Goal: Obtain resource: Download file/media

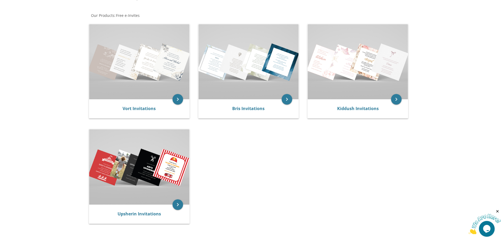
scroll to position [88, 0]
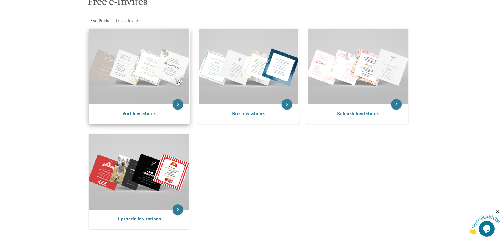
click at [174, 65] on img at bounding box center [139, 66] width 100 height 75
click at [177, 104] on icon "keyboard_arrow_right" at bounding box center [178, 104] width 11 height 11
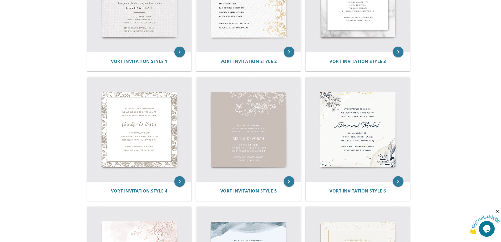
scroll to position [176, 0]
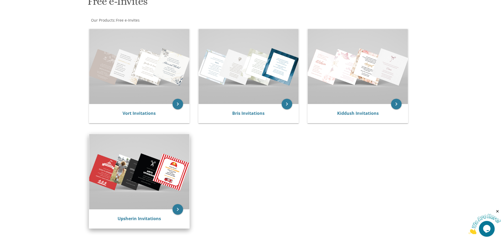
click at [156, 179] on img at bounding box center [139, 171] width 100 height 75
click at [180, 212] on icon "keyboard_arrow_right" at bounding box center [178, 209] width 11 height 11
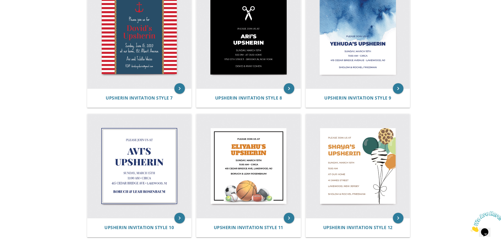
scroll to position [439, 0]
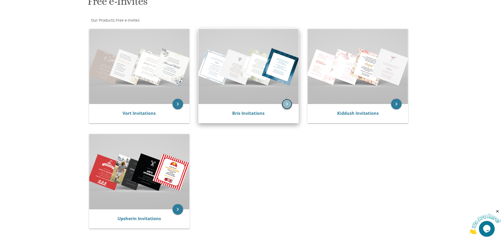
click at [290, 105] on icon "keyboard_arrow_right" at bounding box center [287, 104] width 11 height 11
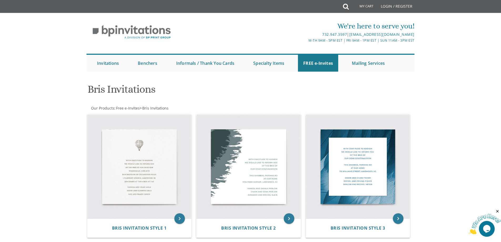
scroll to position [88, 0]
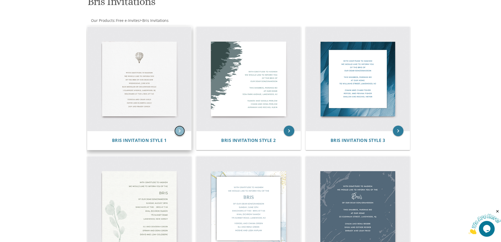
click at [178, 133] on icon "keyboard_arrow_right" at bounding box center [179, 131] width 11 height 11
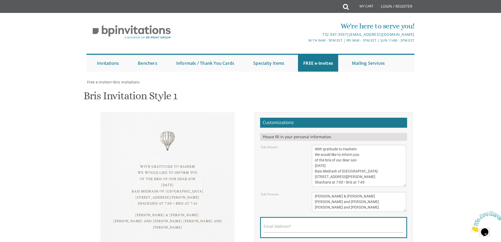
scroll to position [88, 0]
click at [355, 145] on textarea "With gratitude to Hashem We would like to inform you of the bris of our dear so…" at bounding box center [359, 166] width 94 height 42
click at [344, 145] on textarea "With gratitude to Hashem We would like to inform you of the bris of our dear so…" at bounding box center [359, 166] width 94 height 42
type textarea "With gratitude to Hashem We would like to invite you to our newly expanded bung…"
click at [368, 192] on textarea "[PERSON_NAME] & [PERSON_NAME] [PERSON_NAME] and [PERSON_NAME] [PERSON_NAME] and…" at bounding box center [359, 202] width 94 height 20
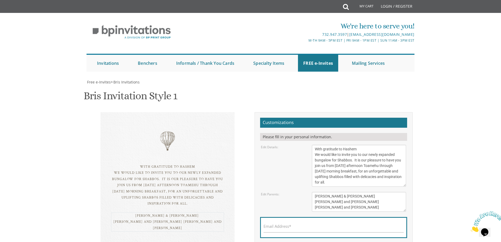
drag, startPoint x: 374, startPoint y: 122, endPoint x: 313, endPoint y: 108, distance: 62.6
click at [313, 192] on textarea "[PERSON_NAME] & [PERSON_NAME] [PERSON_NAME] and [PERSON_NAME] [PERSON_NAME] and…" at bounding box center [359, 202] width 94 height 20
click at [333, 192] on textarea "[PERSON_NAME] & [PERSON_NAME] [PERSON_NAME] and [PERSON_NAME] [PERSON_NAME] and…" at bounding box center [359, 202] width 94 height 20
click at [370, 192] on textarea "[PERSON_NAME] & [PERSON_NAME] [PERSON_NAME] and [PERSON_NAME] [PERSON_NAME] and…" at bounding box center [359, 202] width 94 height 20
type textarea "[PERSON_NAME] & [PERSON_NAME] and Family Looking forward to greeting you person…"
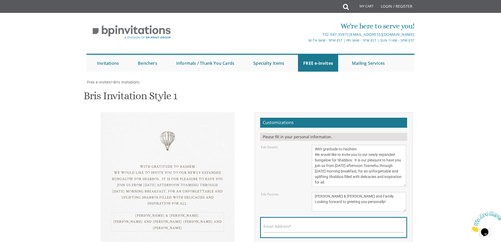
click at [353, 145] on textarea "With gratitude to Hashem We would like to inform you of the bris of our dear so…" at bounding box center [359, 166] width 94 height 42
click at [357, 145] on textarea "With gratitude to Hashem We would like to inform you of the bris of our dear so…" at bounding box center [359, 166] width 94 height 42
click at [359, 145] on textarea "With gratitude to Hashem We would like to inform you of the bris of our dear so…" at bounding box center [359, 166] width 94 height 42
click at [327, 145] on textarea "With gratitude to Hashem We would like to inform you of the bris of our dear so…" at bounding box center [359, 166] width 94 height 42
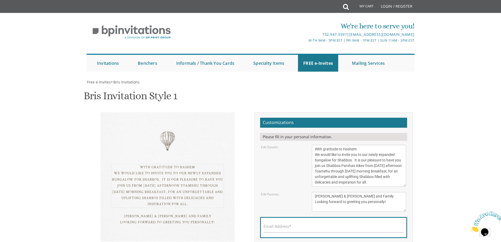
click at [330, 145] on textarea "With gratitude to Hashem We would like to inform you of the bris of our dear so…" at bounding box center [359, 166] width 94 height 42
click at [398, 145] on textarea "With gratitude to Hashem We would like to inform you of the bris of our dear so…" at bounding box center [359, 166] width 94 height 42
type textarea "With gratitude to Hashem We would like to invite you to our newly expanded bung…"
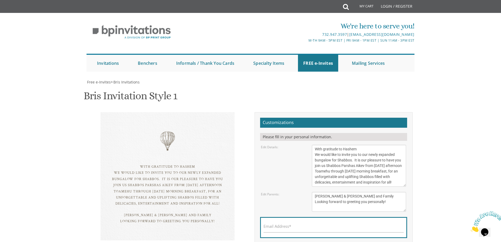
click at [286, 223] on label "Email Address*" at bounding box center [278, 226] width 28 height 6
click at [286, 226] on input "Email Address*" at bounding box center [334, 229] width 140 height 7
type input "[EMAIL_ADDRESS][DOMAIN_NAME]"
click at [331, 145] on textarea "With gratitude to Hashem We would like to inform you of the bris of our dear so…" at bounding box center [359, 166] width 94 height 42
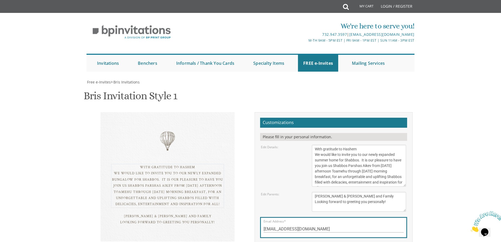
type textarea "With gratitude to Hashem We would like to invite you to our newly expanded summ…"
